Goal: Task Accomplishment & Management: Manage account settings

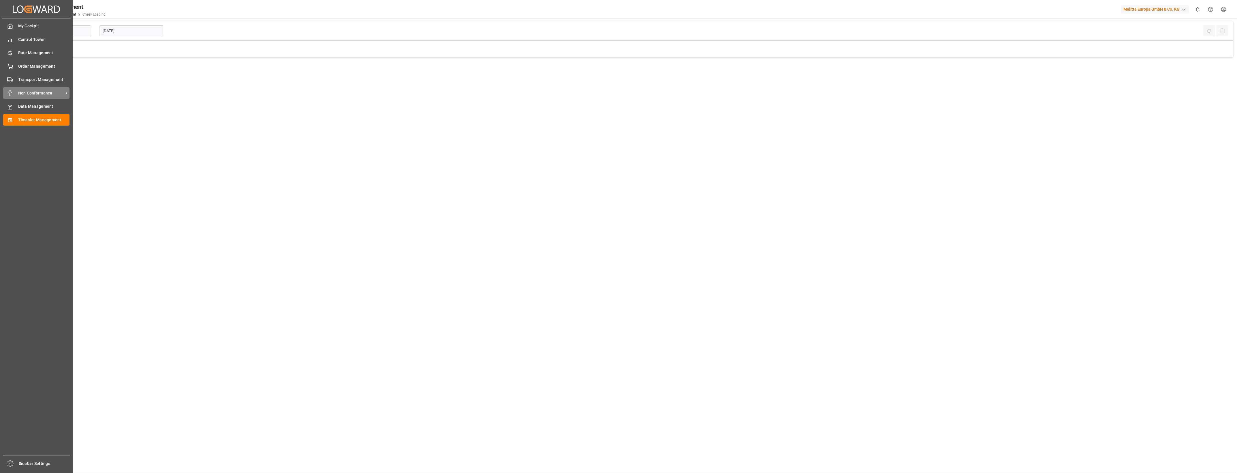
type input "Chezy Loading"
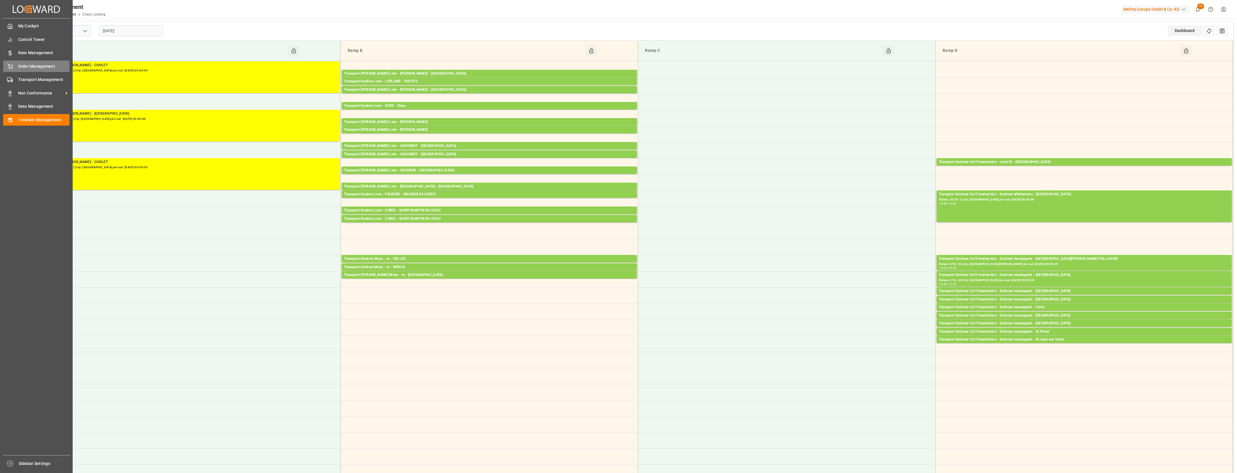
click at [17, 69] on div "Order Management Order Management" at bounding box center [36, 66] width 66 height 11
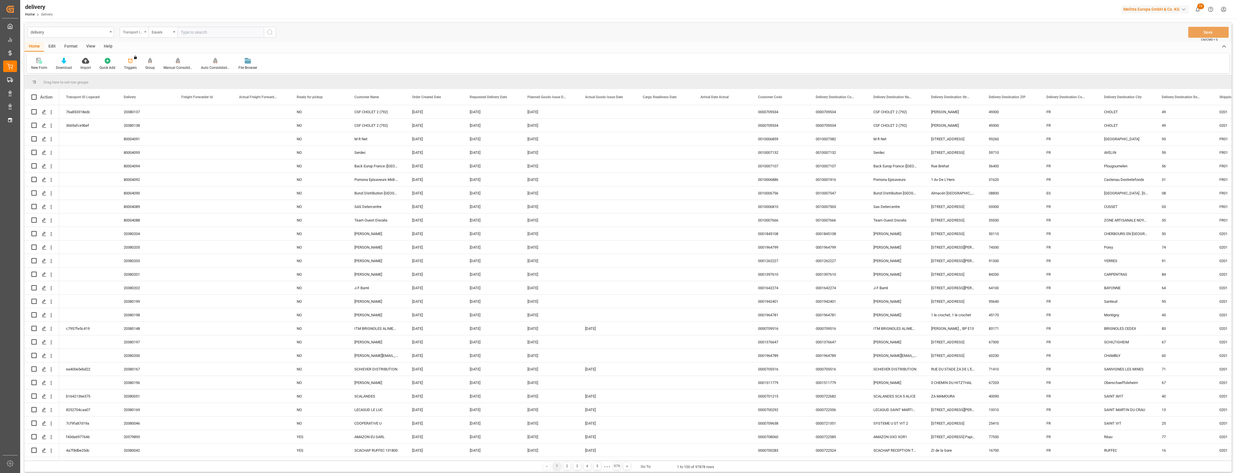
click at [144, 32] on div "Transport ID Logward" at bounding box center [134, 32] width 29 height 11
click at [142, 69] on div "Delivery" at bounding box center [163, 71] width 86 height 12
click at [197, 33] on input "text" at bounding box center [220, 32] width 86 height 11
type input "80003522"
click at [270, 33] on icon "search button" at bounding box center [269, 32] width 7 height 7
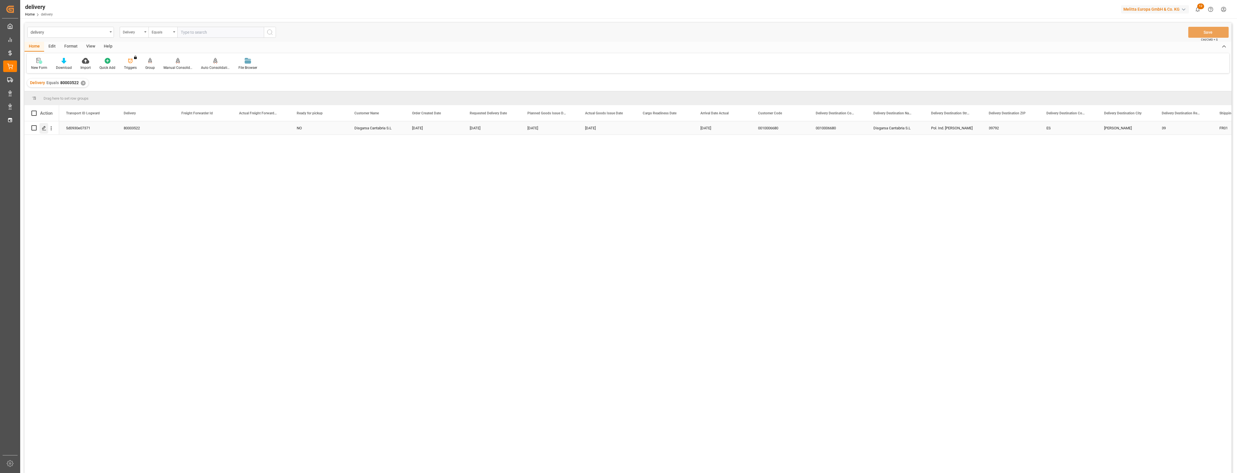
click at [44, 130] on icon "Press SPACE to select this row." at bounding box center [44, 128] width 5 height 5
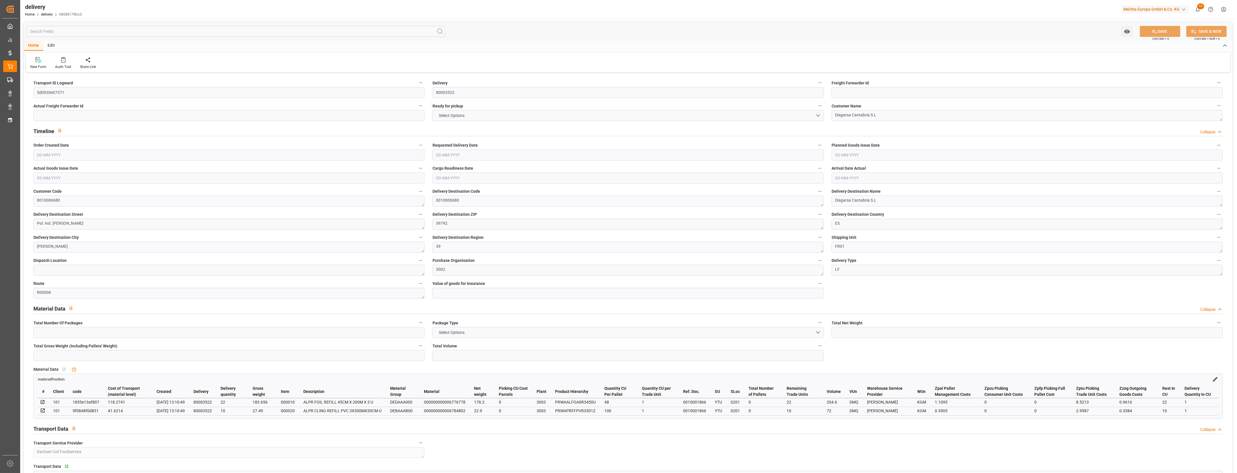
type input "1"
type input "201.1"
type input "235.146"
type input "414.84"
type input "32"
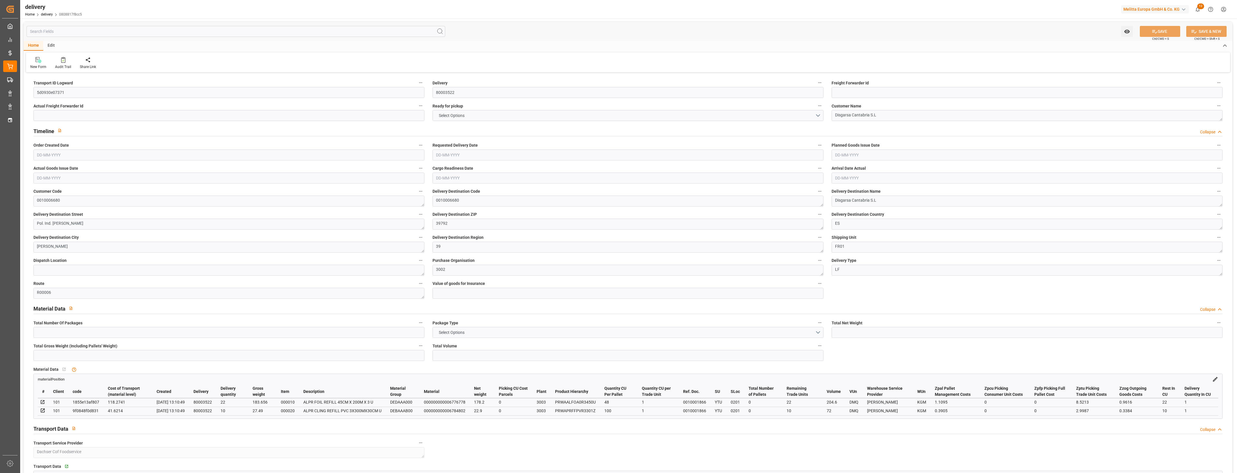
type input "1"
type input "0"
type input "1"
type input "2"
type input "0"
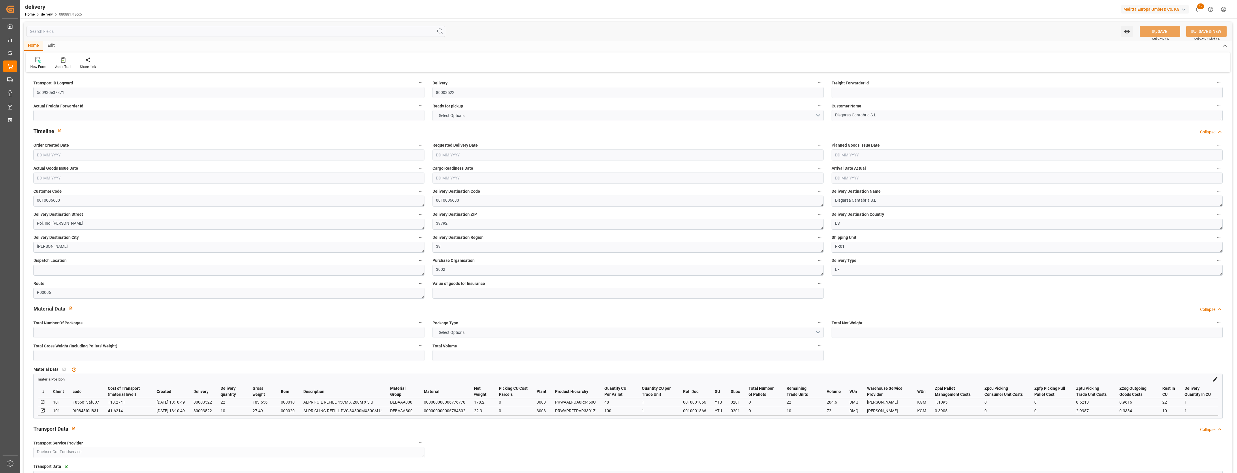
type input "0"
type input "-2.8646"
type input "162.76"
type input "159.8954"
type input "0"
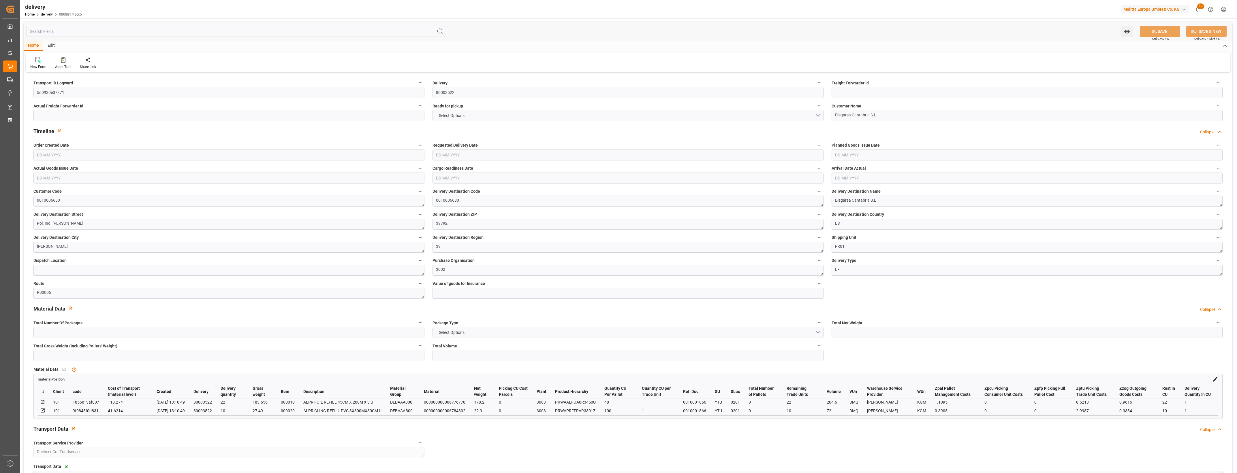
type input "11.52"
type input "1.5"
type input "1.3"
type input "0"
type input "1.5"
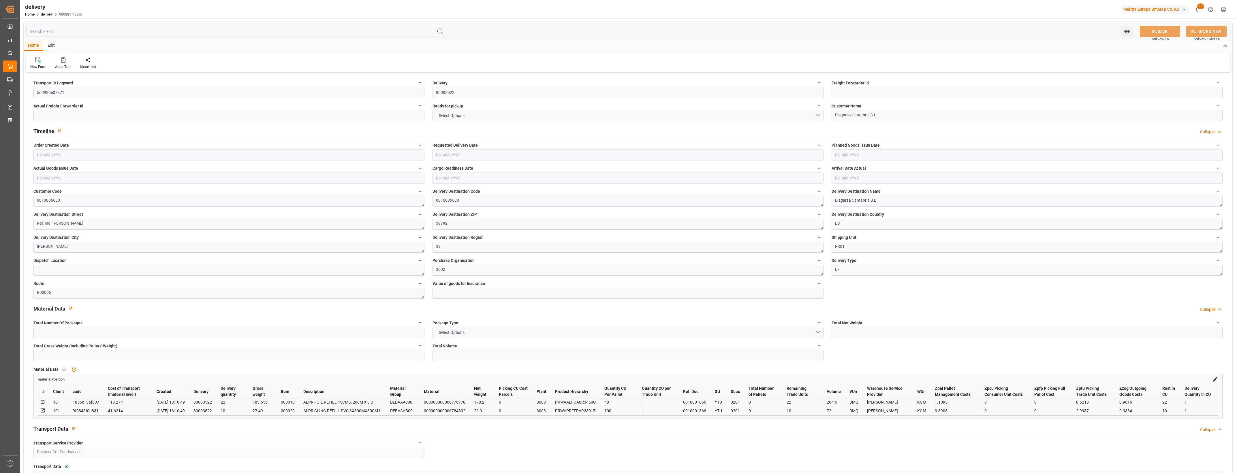
type input "211.146"
type input "101"
type input "0"
type input "[DATE]"
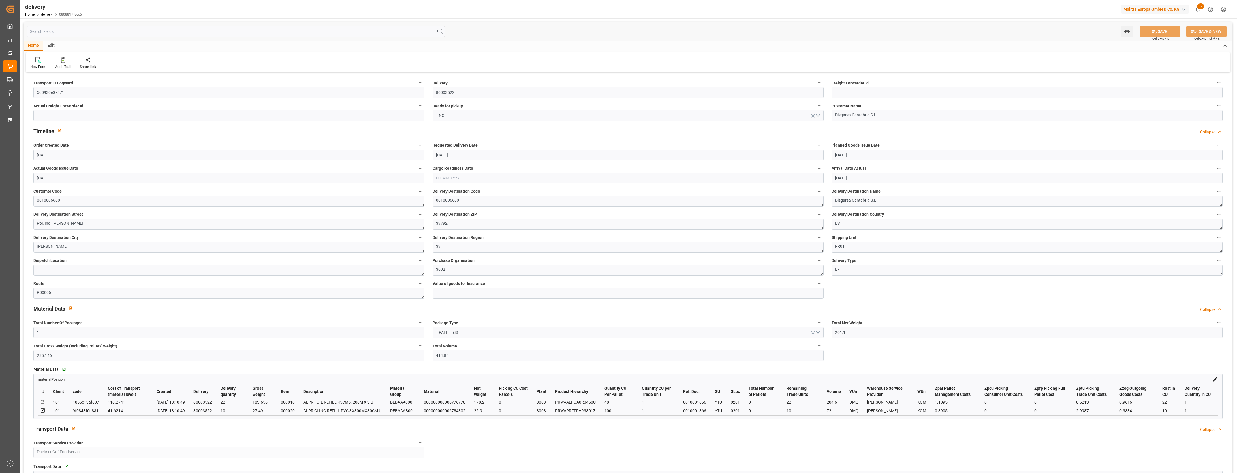
type input "[DATE]"
type input "[DATE] 13:10"
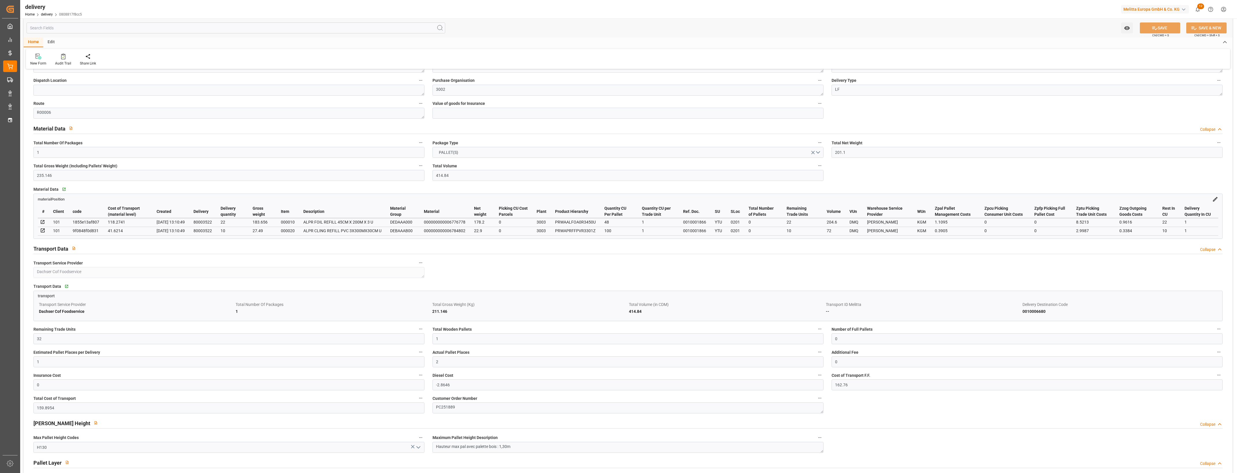
scroll to position [180, 0]
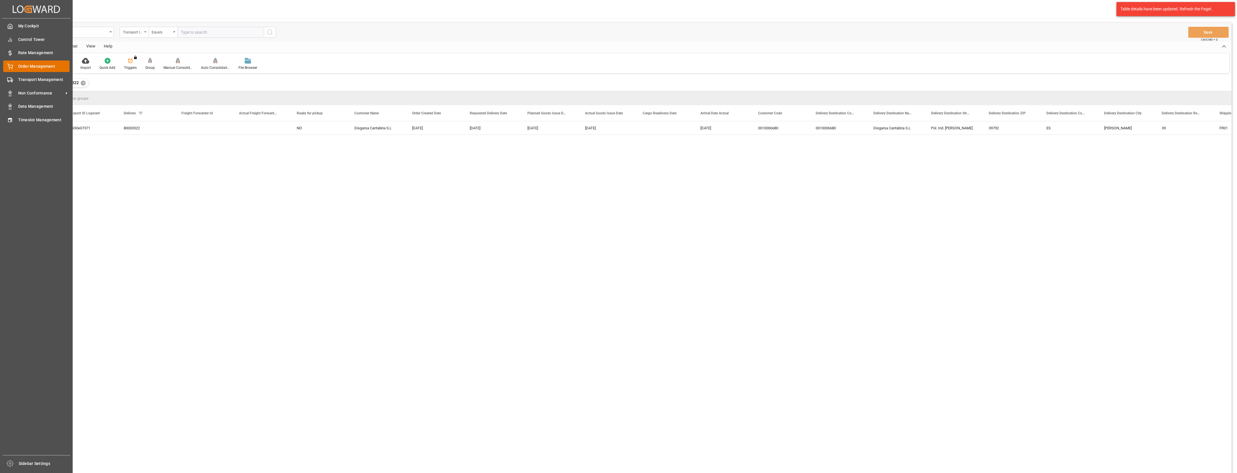
click at [12, 67] on icon at bounding box center [10, 67] width 6 height 6
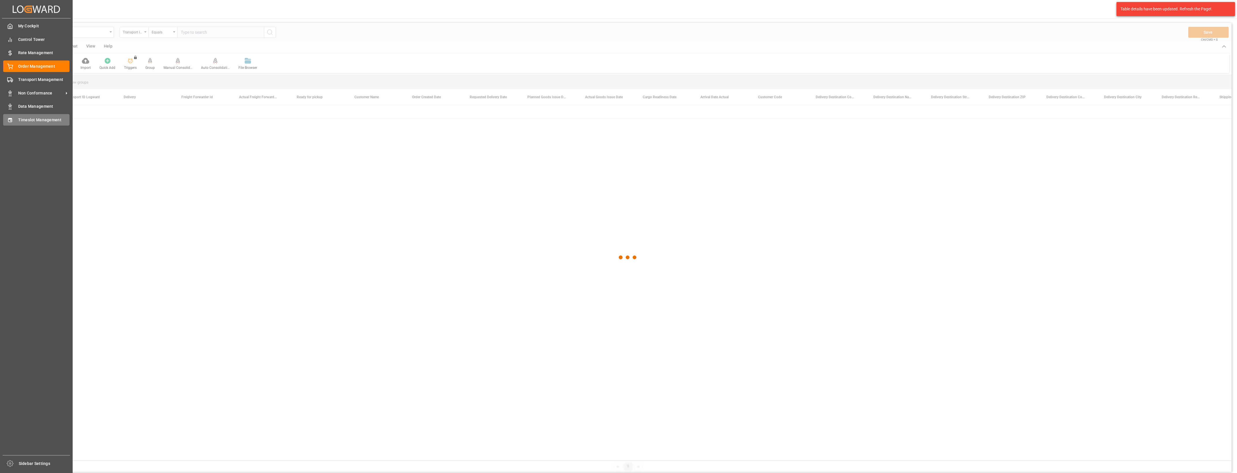
click at [20, 120] on span "Timeslot Management" at bounding box center [44, 120] width 52 height 6
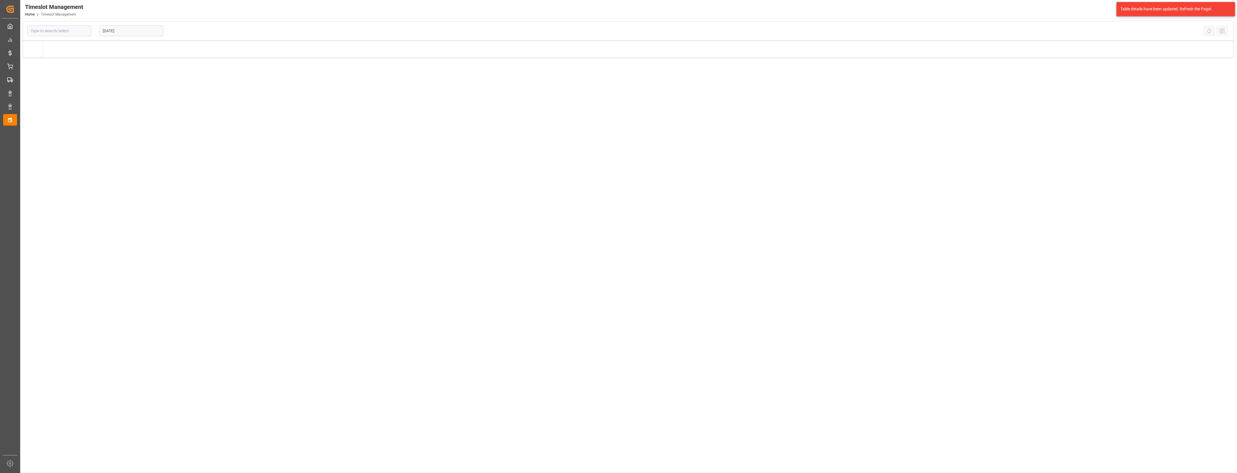
click at [20, 120] on main "[DATE] Refresh Time Slots All Audits" at bounding box center [627, 247] width 1215 height 452
type input "Chezy Loading"
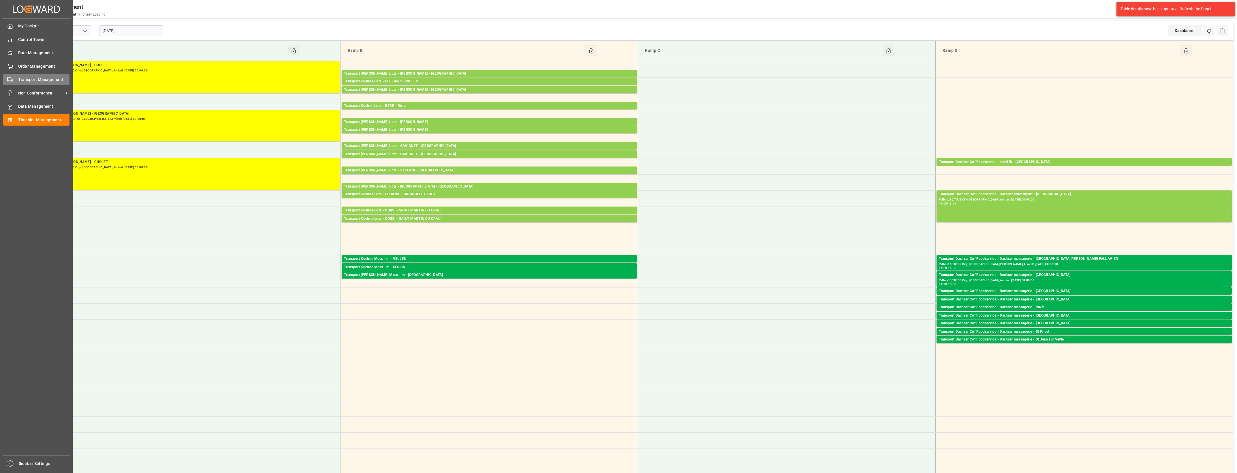
click at [14, 74] on div "Transport Management Transport Management" at bounding box center [36, 79] width 66 height 11
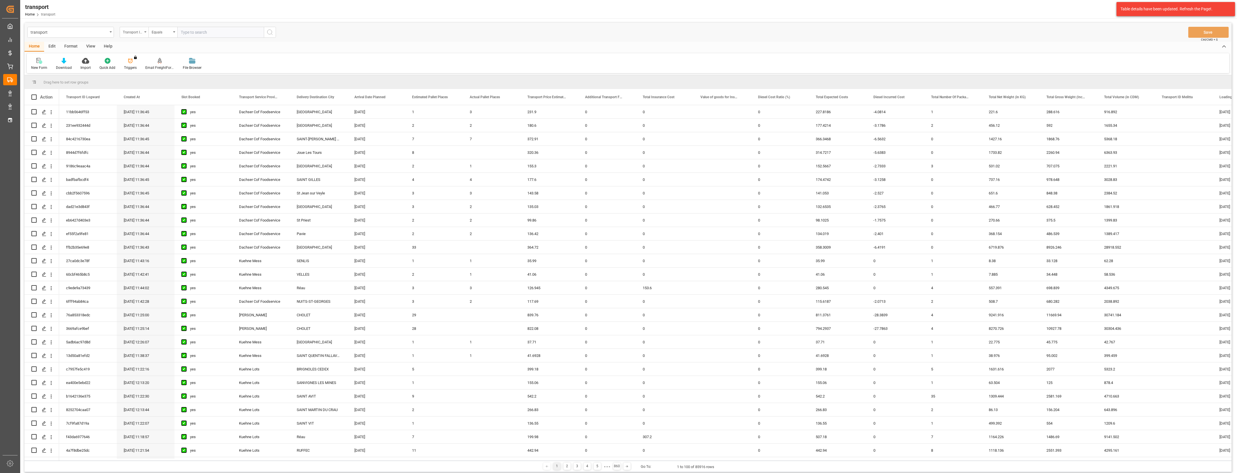
click at [145, 32] on icon "open menu" at bounding box center [145, 31] width 2 height 1
click at [367, 54] on div "New Form Download Import Quick Add Triggers You do not have permission for Trig…" at bounding box center [628, 63] width 1202 height 20
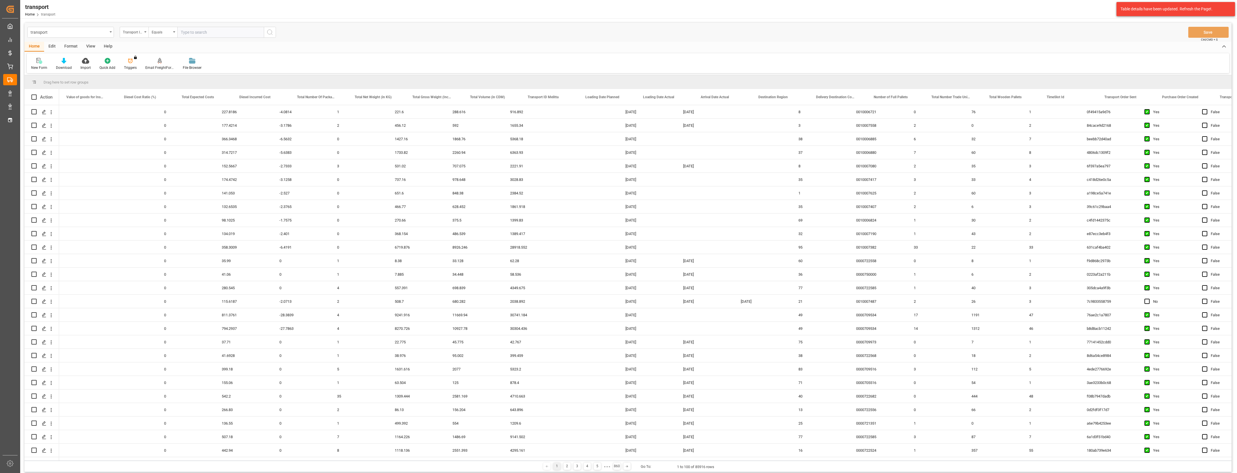
scroll to position [0, 636]
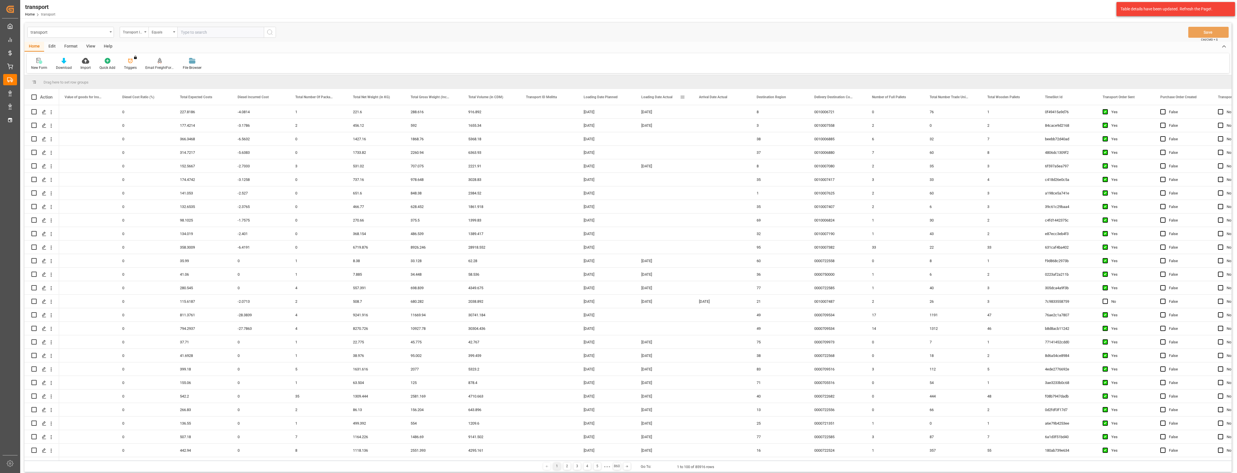
click at [683, 95] on span at bounding box center [682, 97] width 5 height 5
click at [715, 97] on span "filter" at bounding box center [715, 97] width 5 height 5
click at [734, 127] on input "date" at bounding box center [709, 129] width 56 height 12
type input "[DATE]"
click at [718, 147] on button "Apply" at bounding box center [716, 146] width 11 height 6
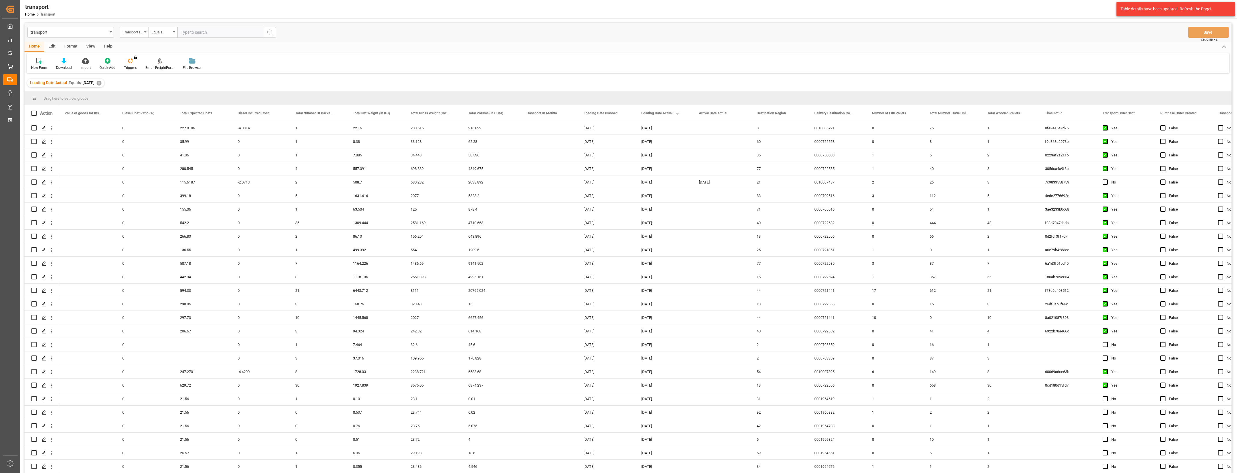
click at [1236, 311] on html "Created by potrace 1.15, written by [PERSON_NAME] [DATE]-[DATE] Created by potr…" at bounding box center [618, 236] width 1237 height 473
click at [1234, 328] on main "transport Transport ID Logward Equals Save Ctrl/CMD + S Home Edit Format View H…" at bounding box center [627, 256] width 1215 height 466
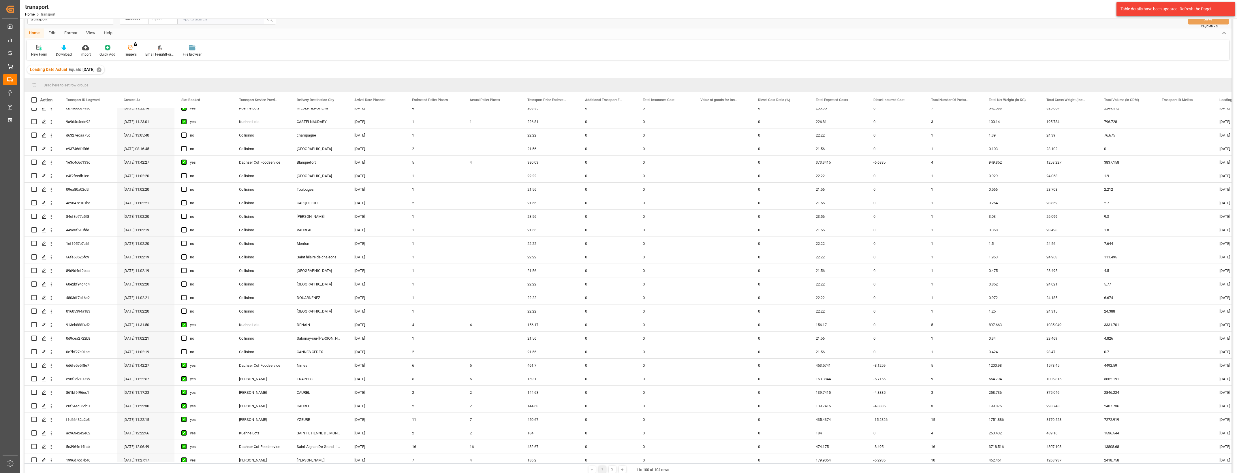
scroll to position [1002, 0]
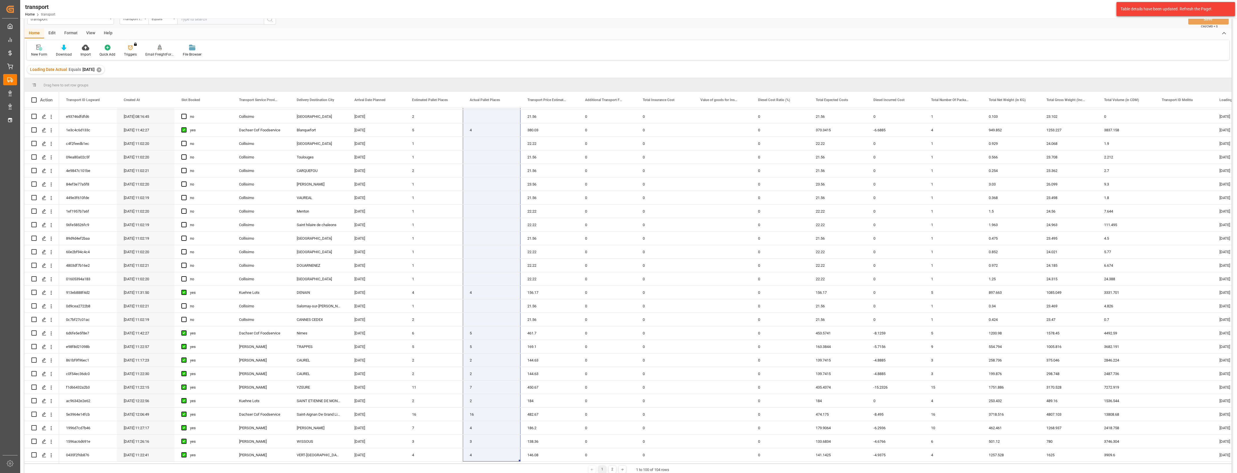
drag, startPoint x: 486, startPoint y: 113, endPoint x: 485, endPoint y: 465, distance: 352.3
click at [485, 465] on div "Drag here to set row groups Drag here to set column labels Action Total Insuran…" at bounding box center [628, 276] width 1207 height 397
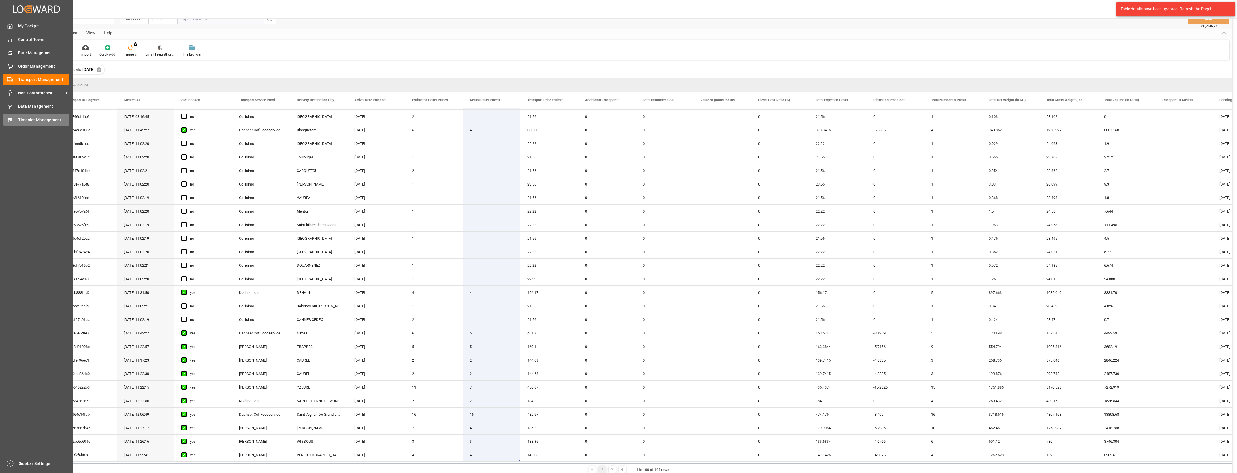
click at [18, 119] on span "Timeslot Management" at bounding box center [44, 120] width 52 height 6
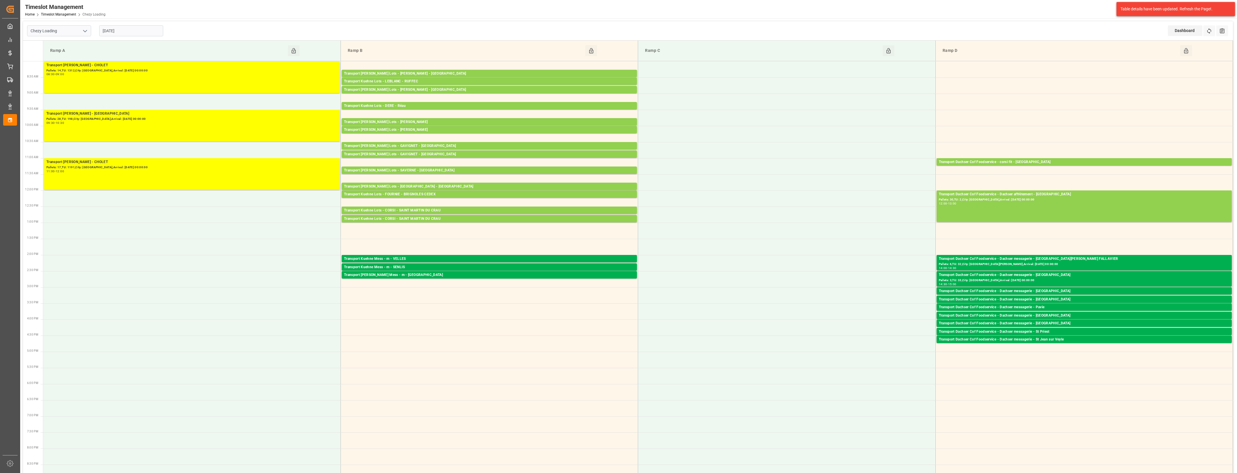
click at [85, 28] on icon "open menu" at bounding box center [85, 31] width 7 height 7
click at [68, 59] on div "Chezy Unloading" at bounding box center [58, 56] width 63 height 13
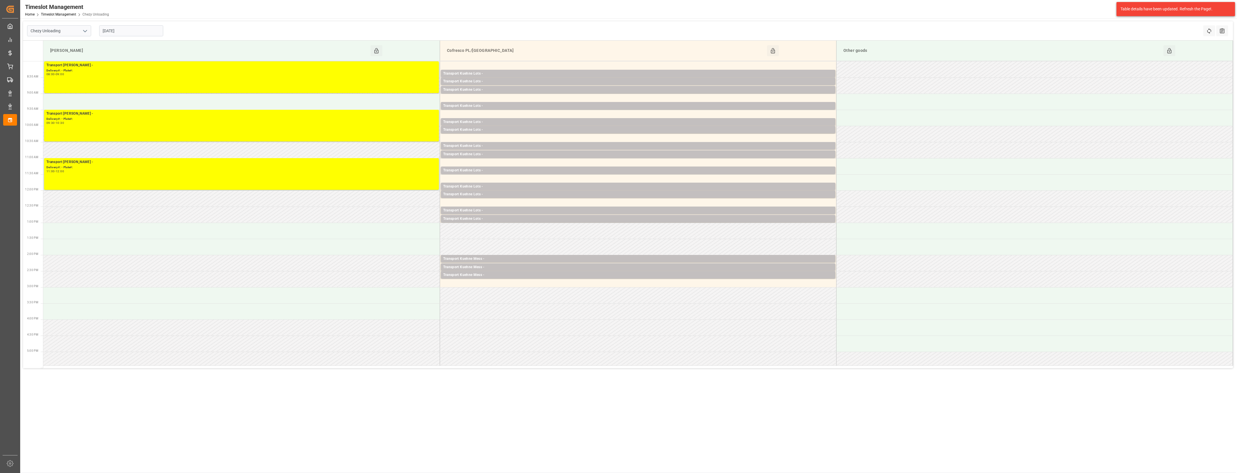
click at [82, 33] on icon "open menu" at bounding box center [85, 31] width 7 height 7
click at [70, 47] on div "Chezy Loading" at bounding box center [58, 43] width 63 height 13
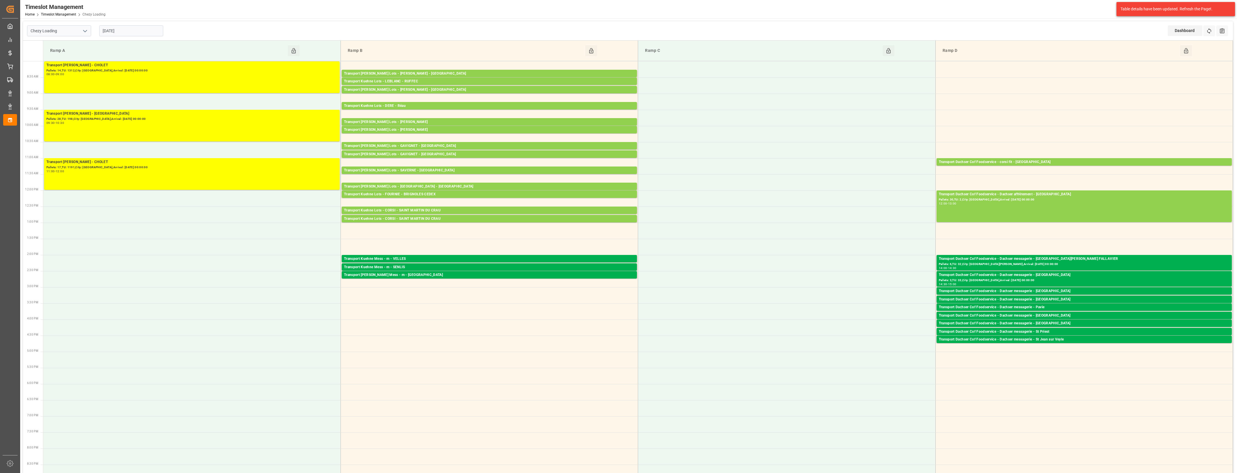
click at [83, 31] on icon "open menu" at bounding box center [85, 31] width 7 height 7
click at [72, 61] on div "Chezy Unloading" at bounding box center [58, 56] width 63 height 13
type input "Chezy Unloading"
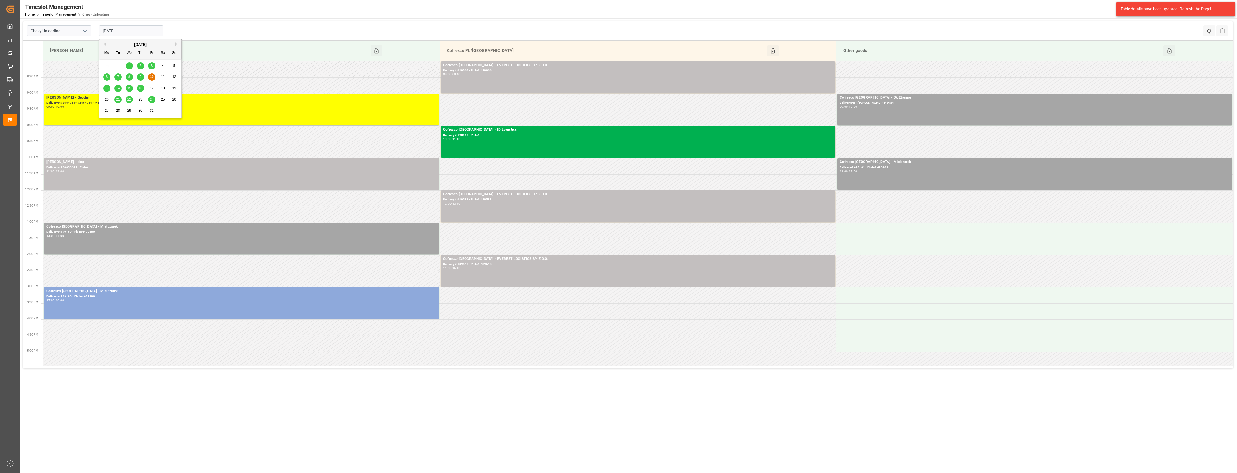
click at [130, 34] on input "[DATE]" at bounding box center [131, 30] width 64 height 11
click at [106, 89] on span "13" at bounding box center [107, 88] width 4 height 4
type input "[DATE]"
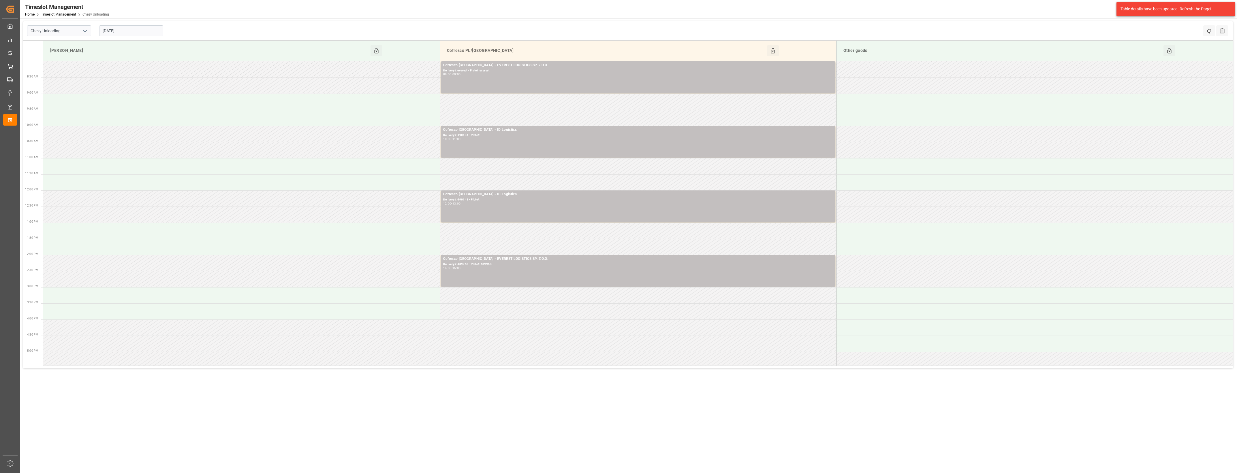
click at [84, 33] on icon "open menu" at bounding box center [85, 31] width 7 height 7
click at [55, 43] on div "Chezy Loading" at bounding box center [58, 43] width 63 height 13
type input "Chezy Loading"
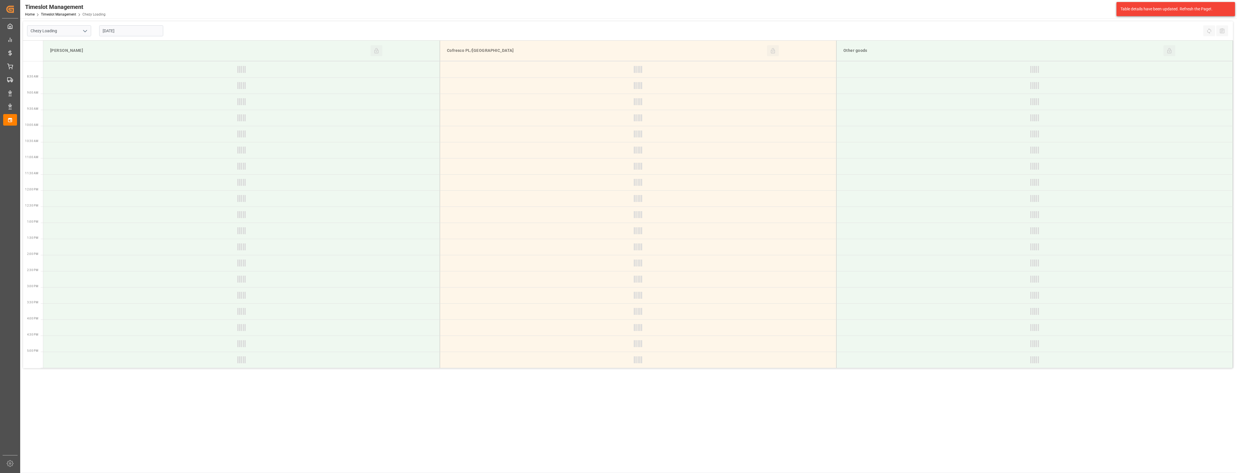
click at [135, 25] on div "[DATE]" at bounding box center [131, 30] width 72 height 19
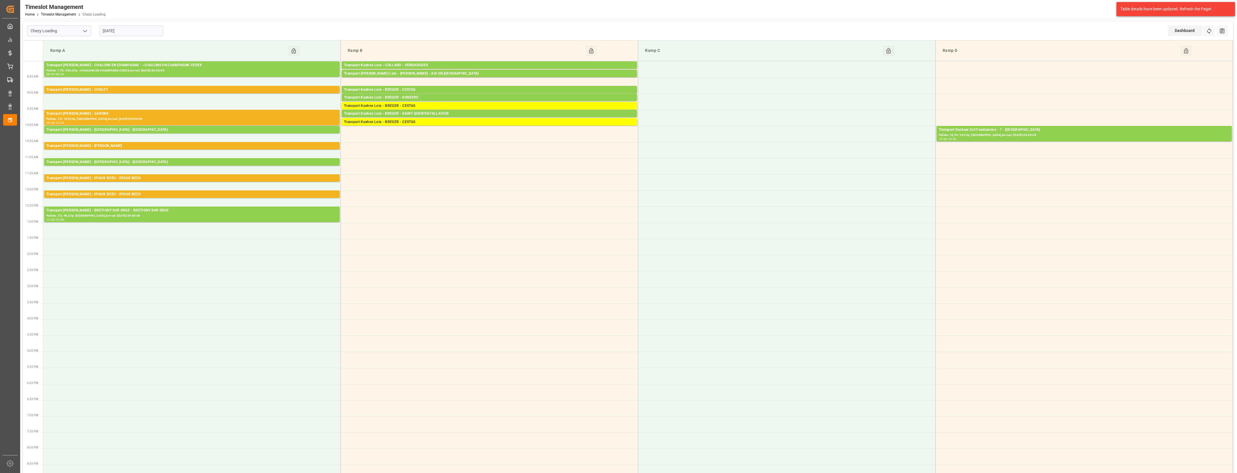
click at [150, 34] on input "[DATE]" at bounding box center [131, 30] width 64 height 11
click at [152, 77] on span "10" at bounding box center [152, 77] width 4 height 4
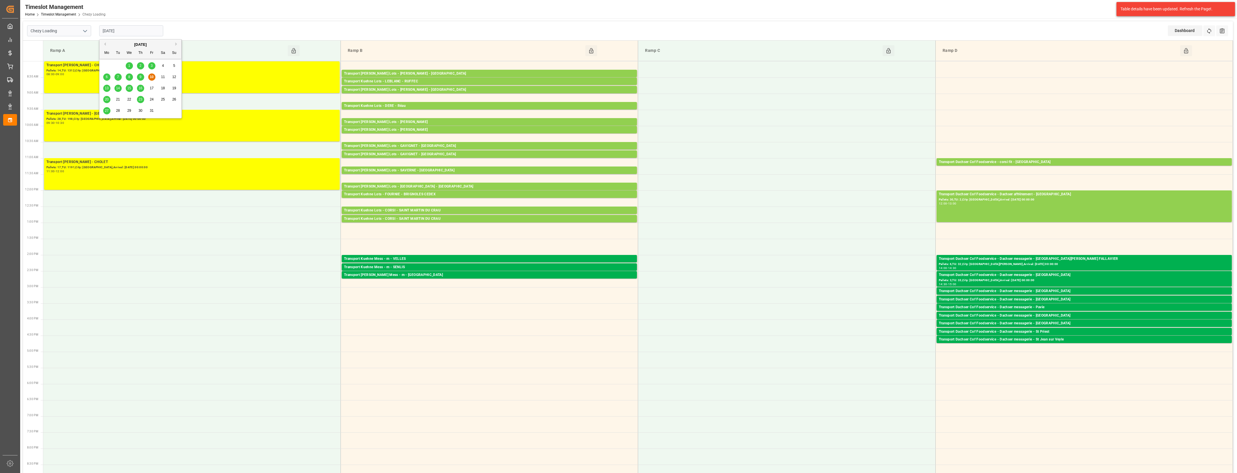
click at [126, 31] on input "[DATE]" at bounding box center [131, 30] width 64 height 11
click at [139, 77] on div "9" at bounding box center [140, 77] width 7 height 7
type input "[DATE]"
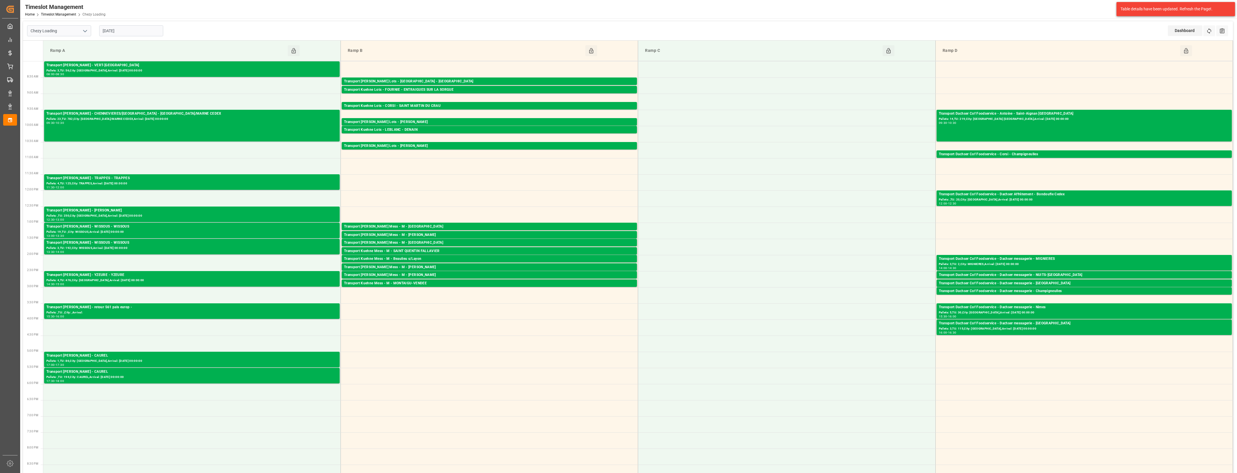
click at [85, 32] on polyline "open menu" at bounding box center [84, 31] width 3 height 2
click at [68, 54] on div "Chezy Unloading" at bounding box center [58, 56] width 63 height 13
type input "Chezy Unloading"
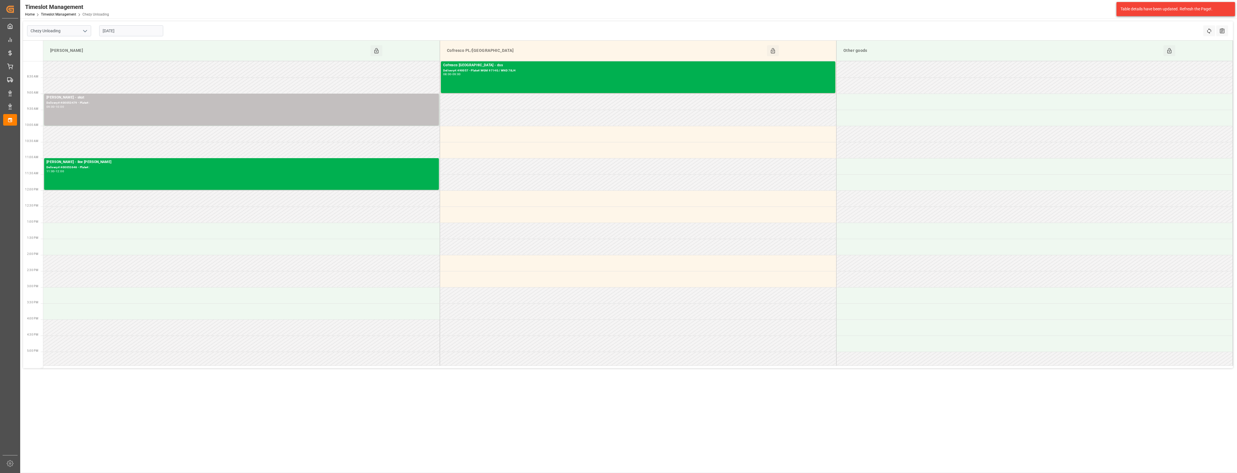
click at [126, 30] on input "[DATE]" at bounding box center [131, 30] width 64 height 11
click at [152, 76] on span "10" at bounding box center [152, 77] width 4 height 4
type input "[DATE]"
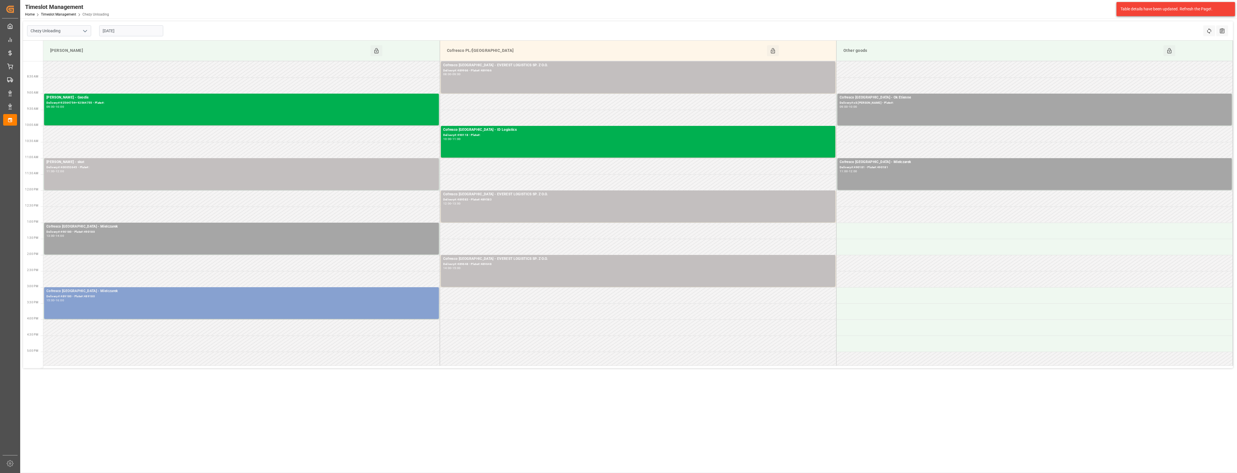
click at [97, 296] on div "Delivery#:489180 - Plate#:489180" at bounding box center [241, 296] width 390 height 5
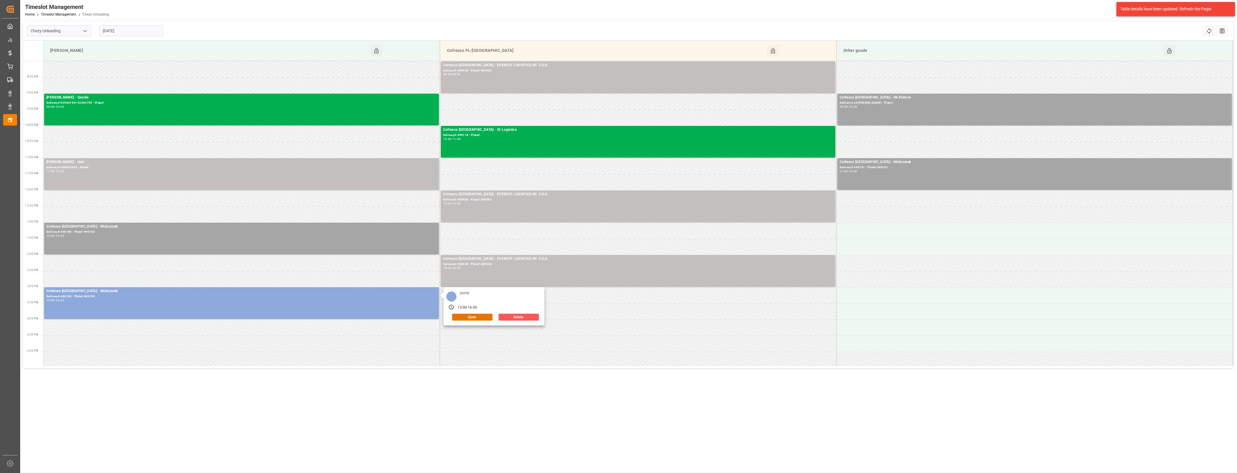
click at [531, 315] on button "Delete" at bounding box center [518, 317] width 40 height 7
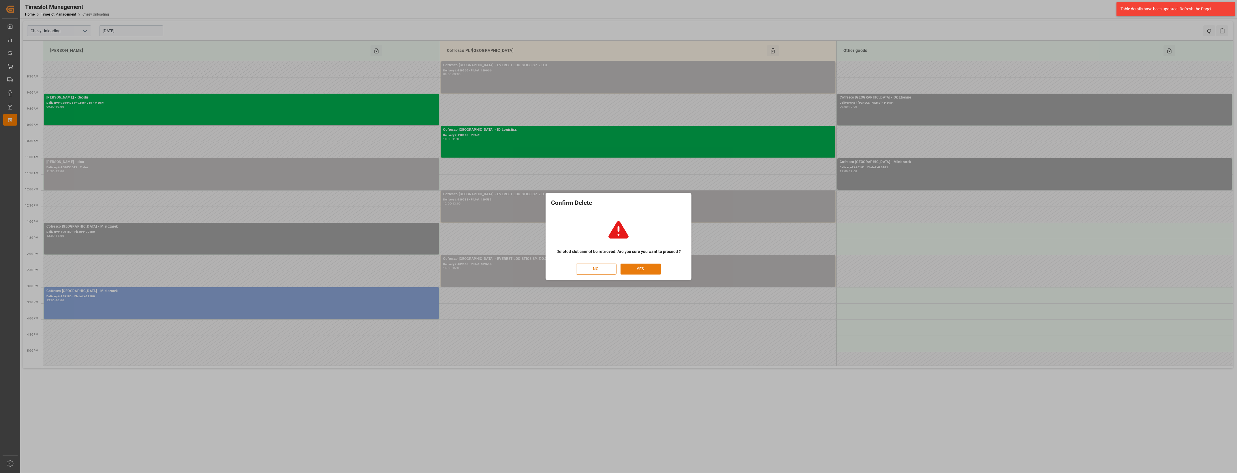
click at [638, 270] on button "YES" at bounding box center [640, 269] width 40 height 11
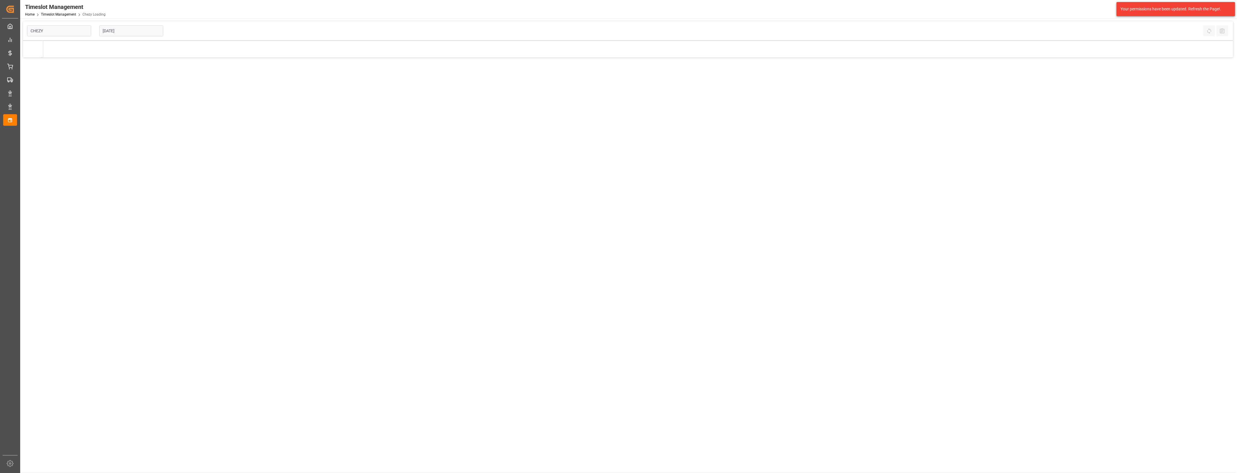
type input "Chezy Loading"
